Goal: Feedback & Contribution: Submit feedback/report problem

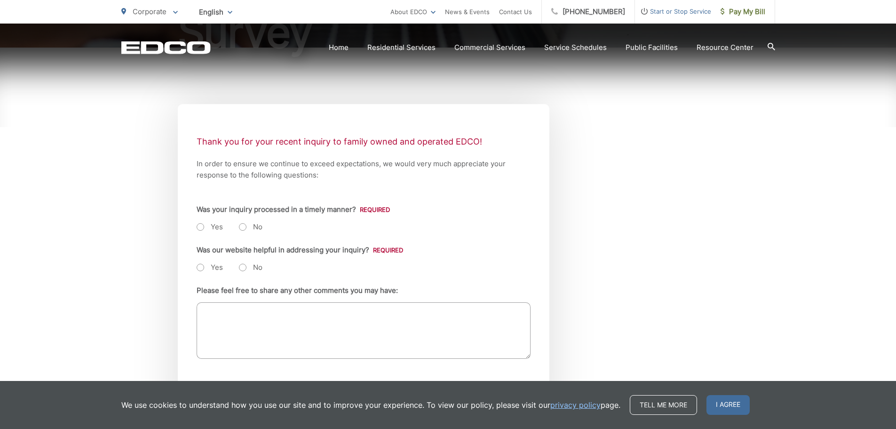
scroll to position [141, 0]
click at [199, 224] on label "Yes" at bounding box center [210, 226] width 26 height 9
radio input "true"
click at [205, 267] on label "Yes" at bounding box center [210, 266] width 26 height 9
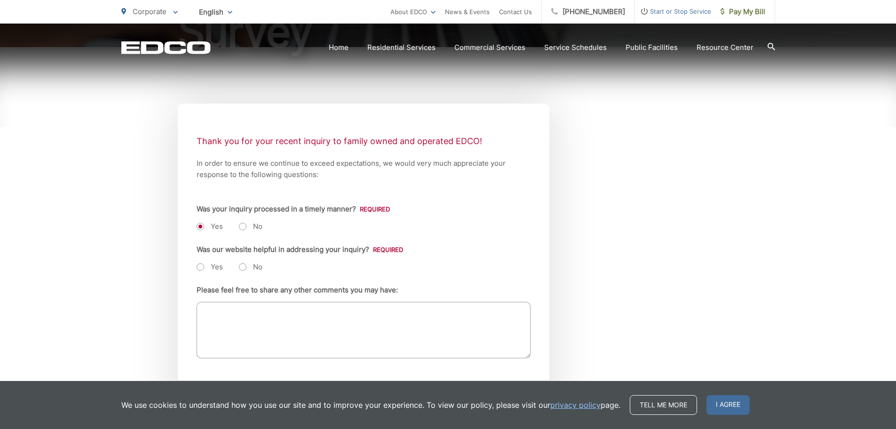
radio input "true"
click at [281, 315] on textarea "Please feel free to share any other comments you may have:" at bounding box center [364, 330] width 334 height 56
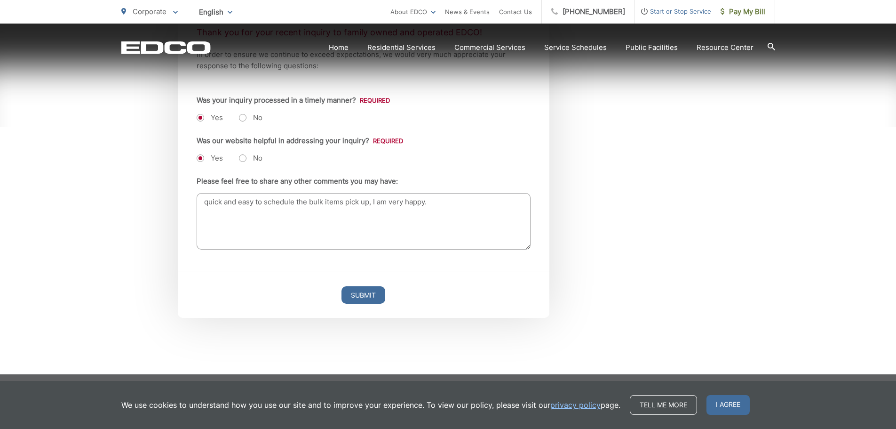
scroll to position [254, 0]
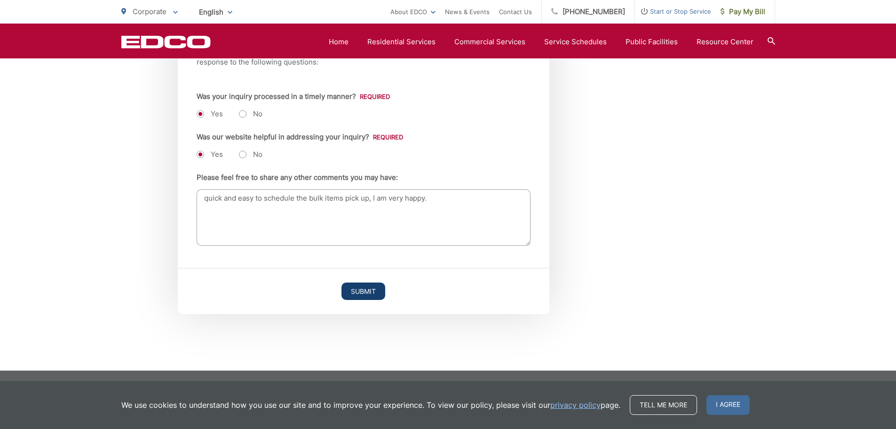
type textarea "quick and easy to schedule the bulk items pick up, I am very happy."
click at [368, 293] on input "Submit" at bounding box center [364, 290] width 44 height 17
